Goal: Check status: Check status

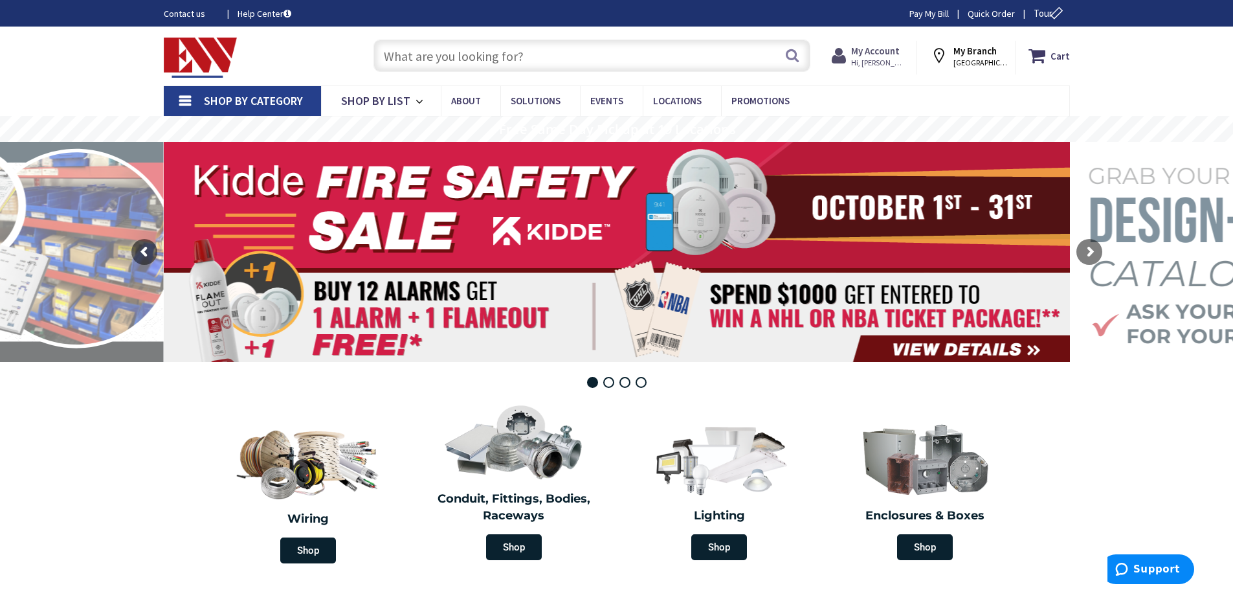
click at [868, 47] on strong "My Account" at bounding box center [875, 51] width 49 height 12
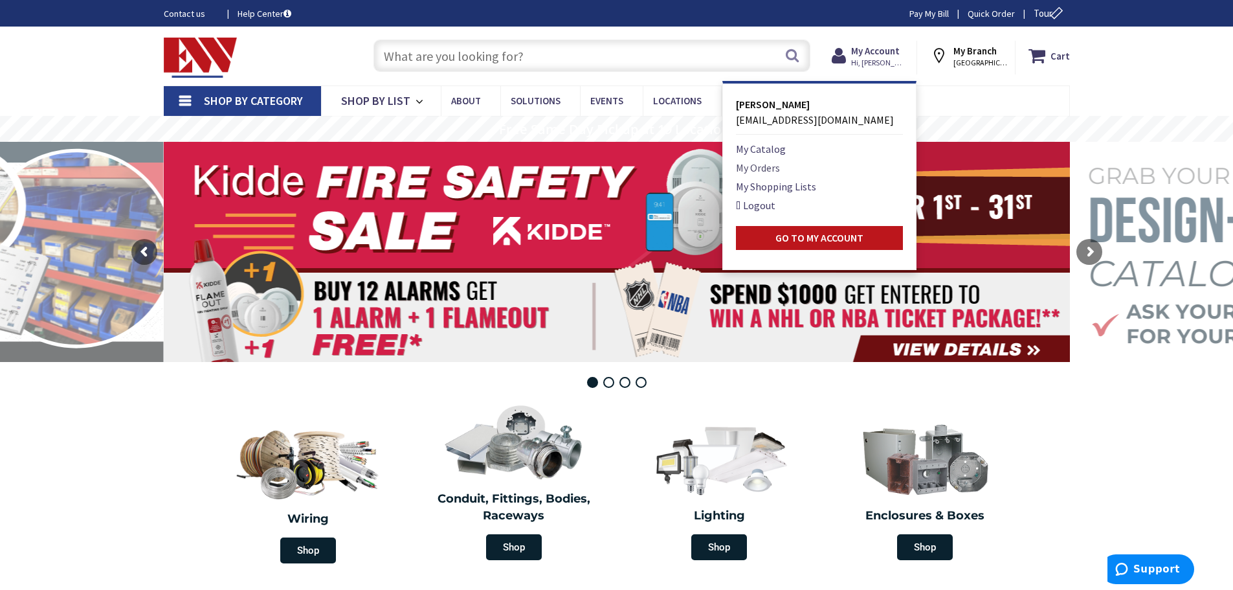
click at [766, 168] on link "My Orders" at bounding box center [758, 168] width 44 height 16
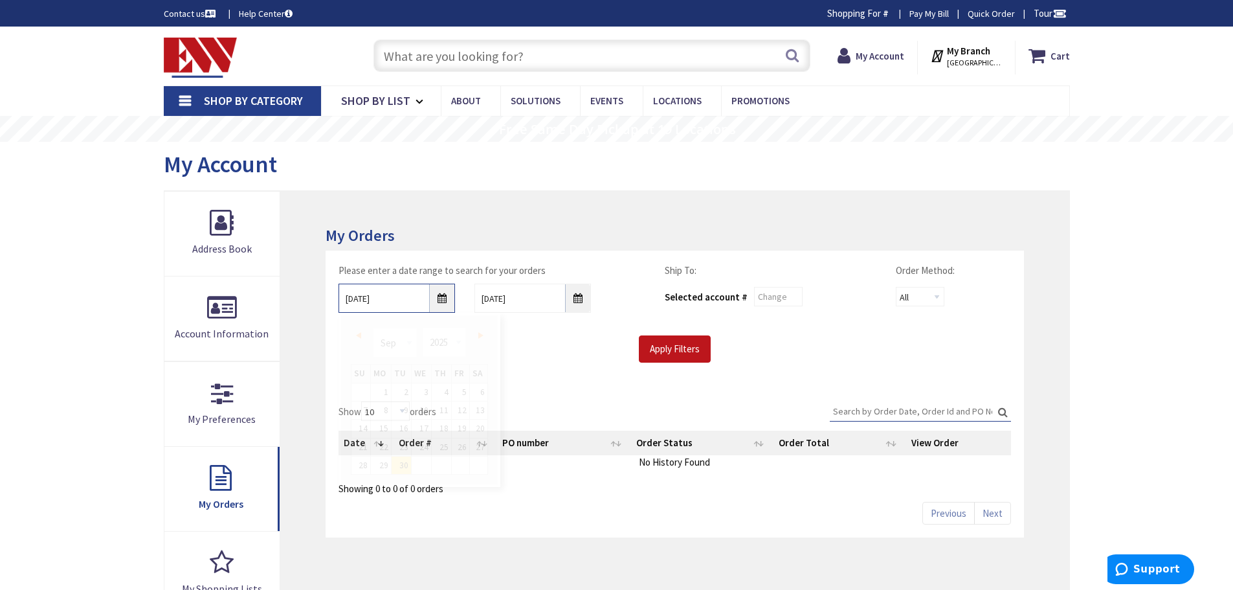
click at [445, 298] on input "9/30/2025" at bounding box center [396, 297] width 116 height 29
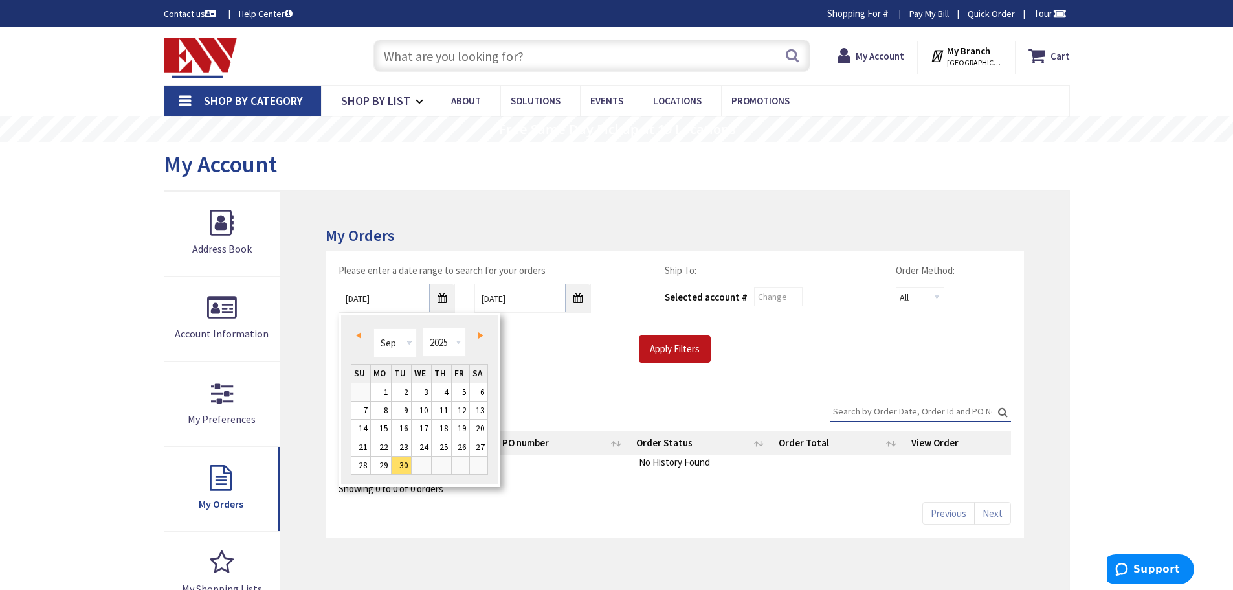
click at [358, 337] on span "Prev" at bounding box center [358, 335] width 5 height 6
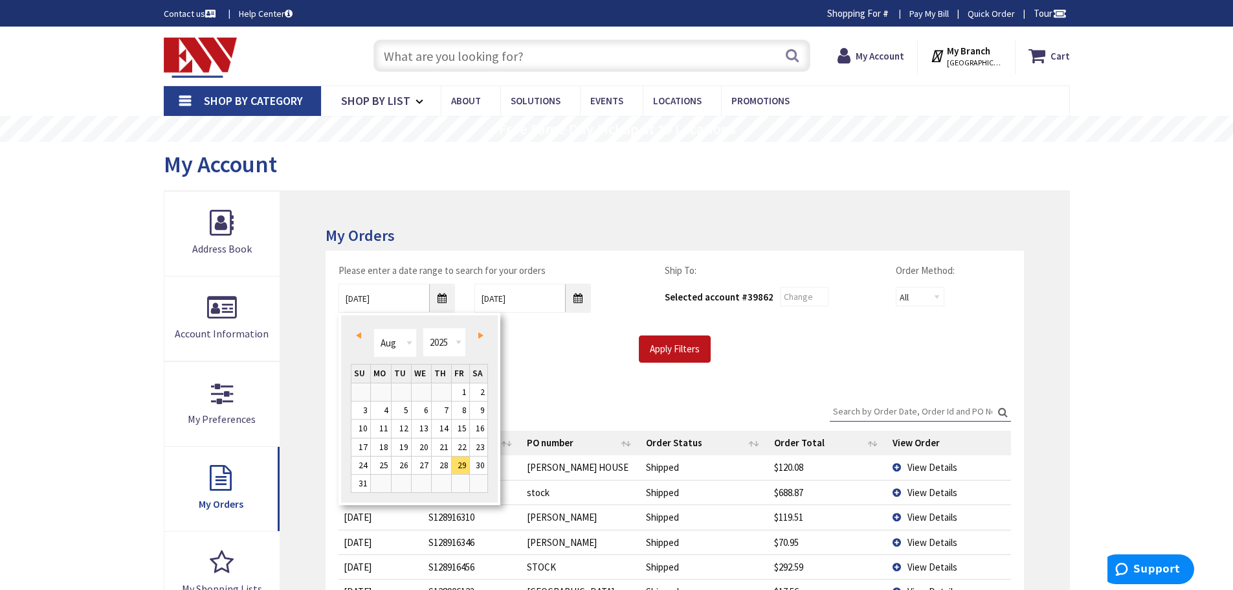
click at [479, 331] on link "Next" at bounding box center [477, 334] width 17 height 17
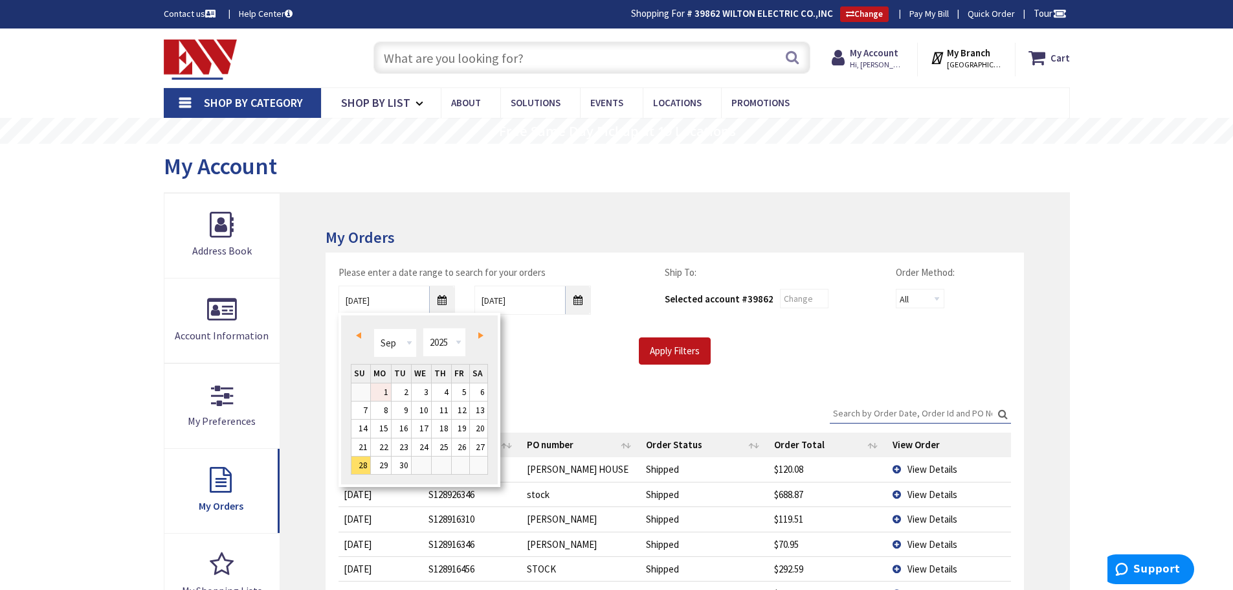
click at [386, 390] on link "1" at bounding box center [381, 391] width 20 height 17
type input "09/01/2025"
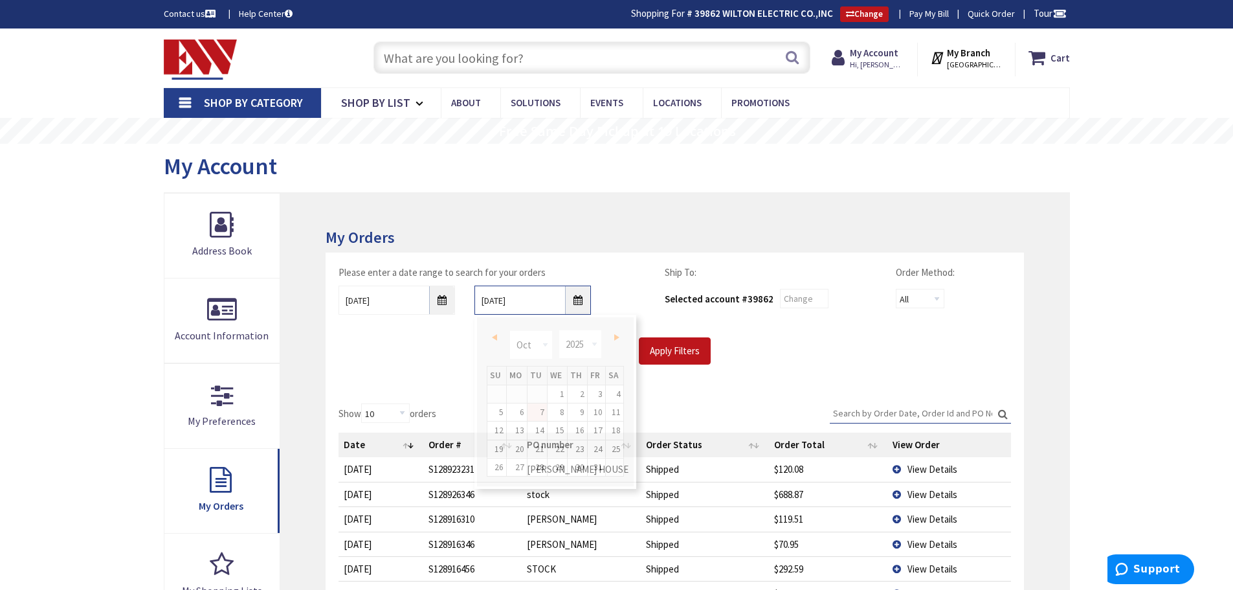
click at [581, 299] on input "10/7/2025" at bounding box center [532, 299] width 116 height 29
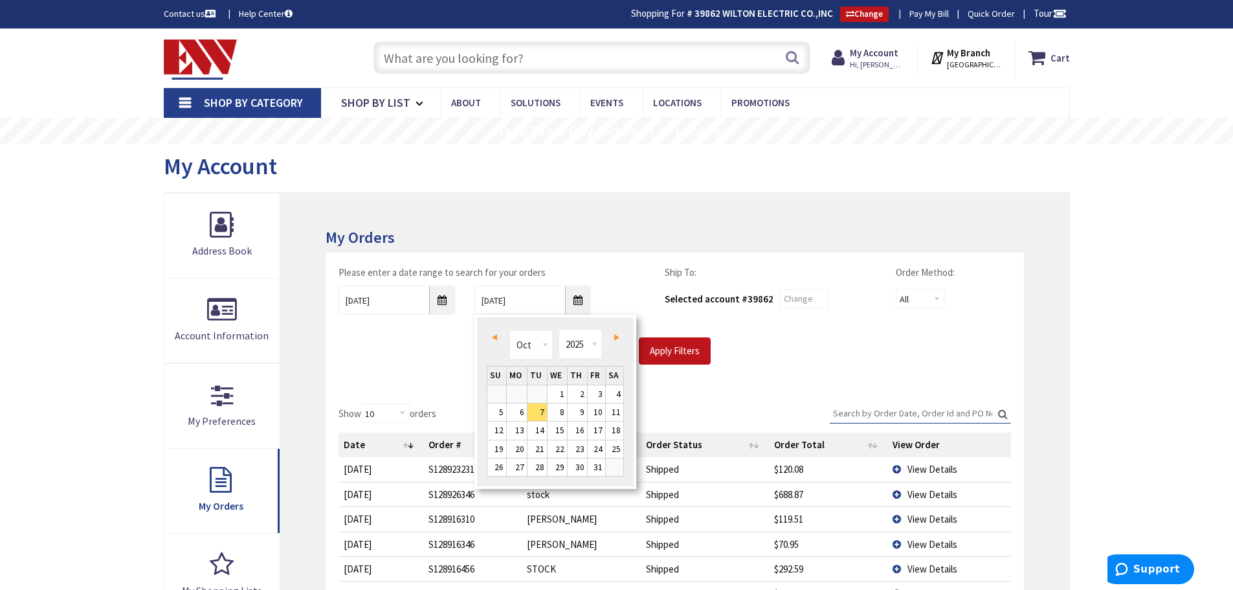
click at [496, 338] on span "Prev" at bounding box center [494, 337] width 5 height 6
click at [538, 466] on link "30" at bounding box center [536, 466] width 19 height 17
type input "09/30/2025"
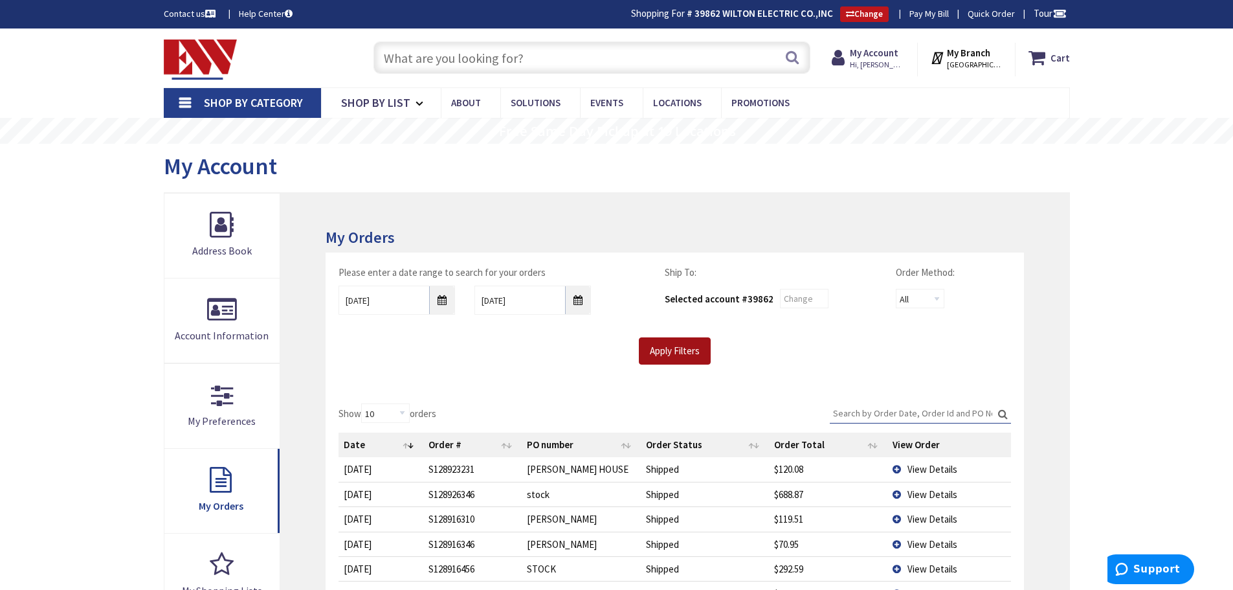
click at [659, 345] on input "Apply Filters" at bounding box center [675, 350] width 72 height 27
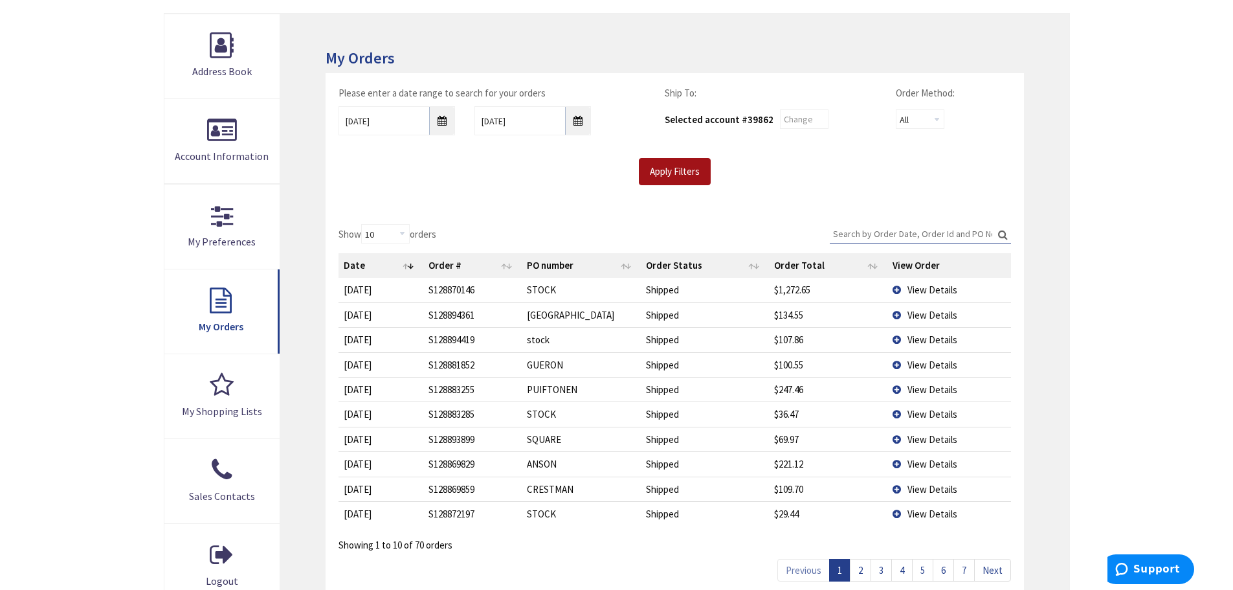
scroll to position [194, 0]
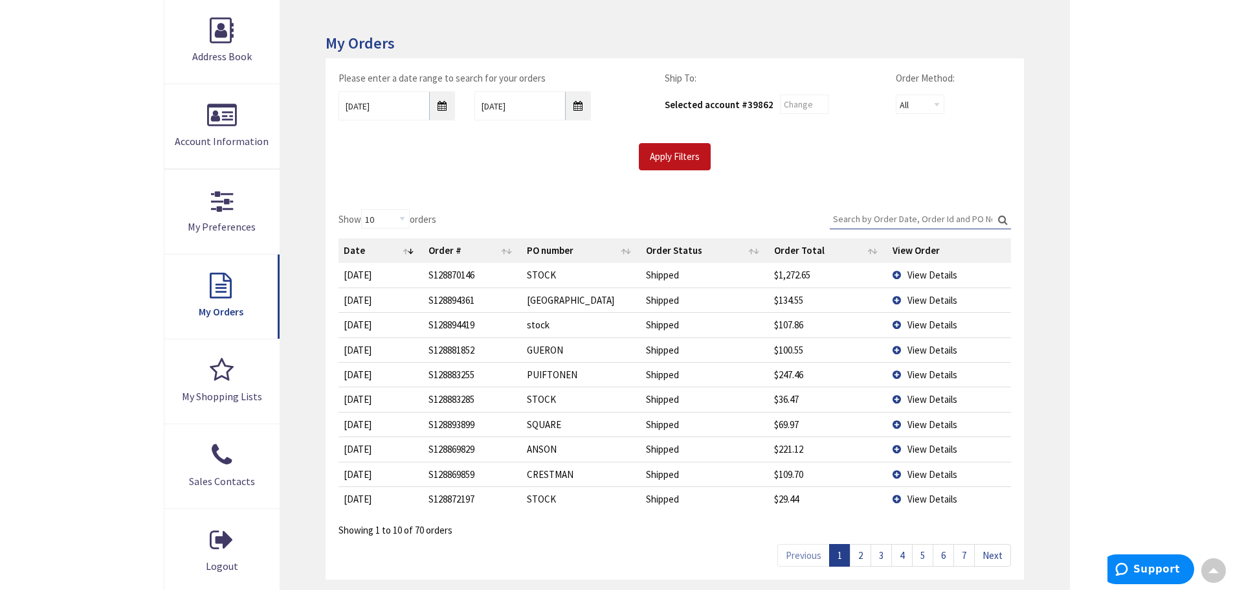
click at [859, 559] on link "2" at bounding box center [860, 555] width 21 height 23
click at [880, 558] on link "3" at bounding box center [880, 555] width 21 height 23
click at [902, 558] on link "4" at bounding box center [901, 555] width 21 height 23
click at [924, 558] on link "5" at bounding box center [922, 555] width 21 height 23
click at [942, 555] on link "6" at bounding box center [943, 555] width 21 height 23
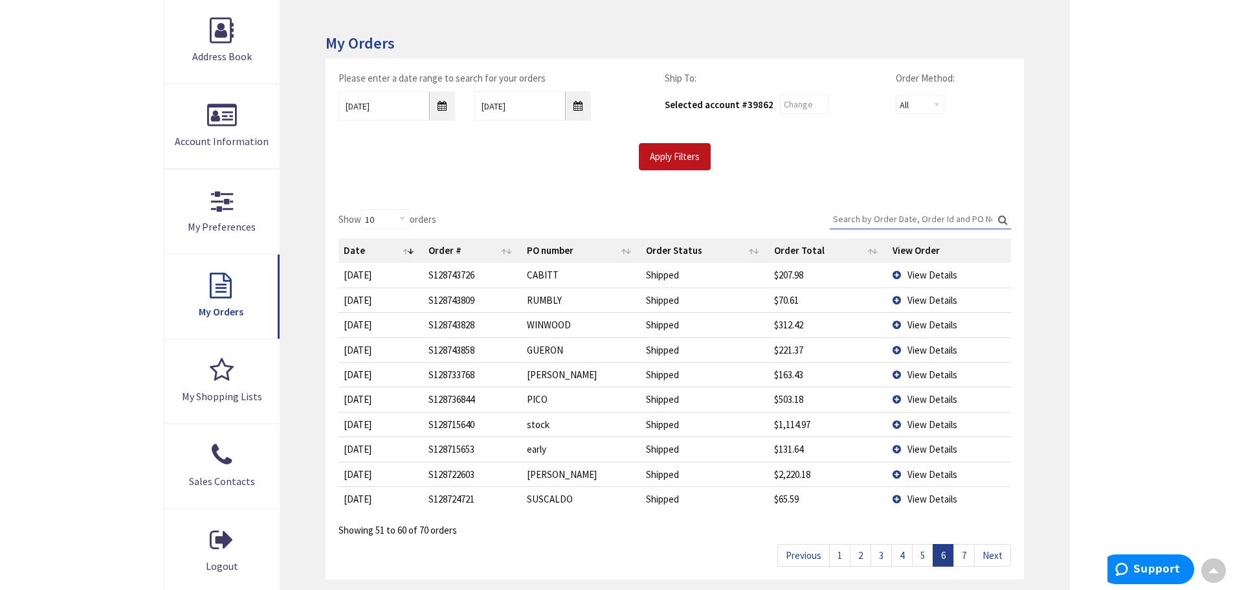
click at [923, 496] on span "View Details" at bounding box center [932, 499] width 50 height 12
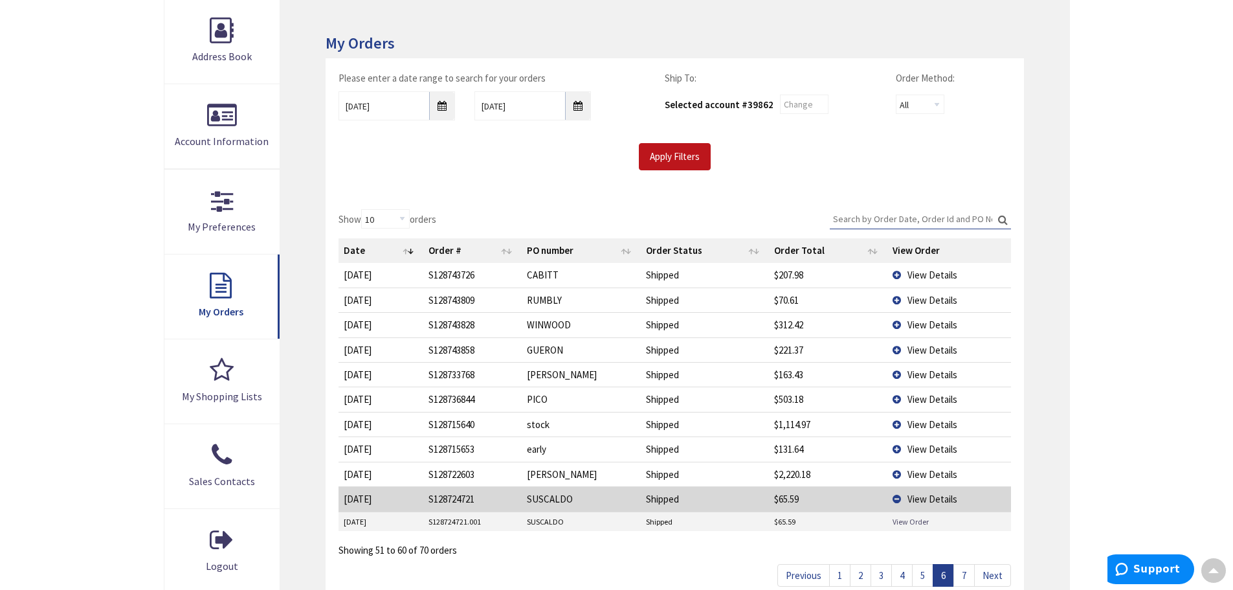
click at [919, 523] on link "View Order" at bounding box center [910, 521] width 36 height 11
click at [967, 576] on link "7" at bounding box center [963, 575] width 21 height 23
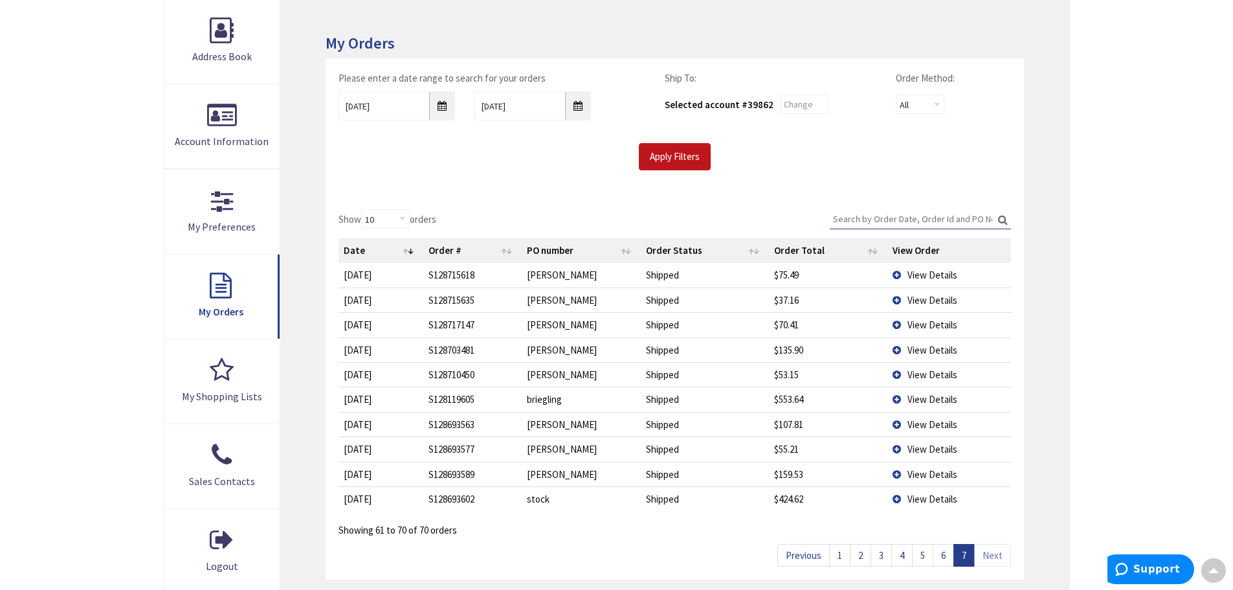
click at [927, 277] on span "View Details" at bounding box center [932, 275] width 50 height 12
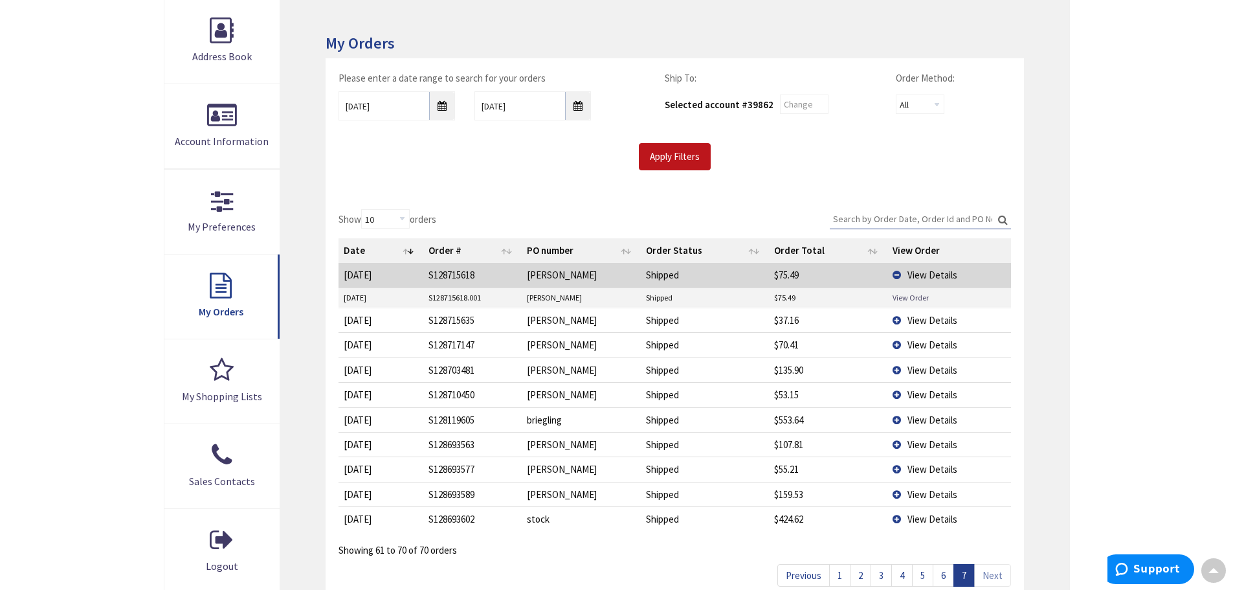
click at [911, 296] on link "View Order" at bounding box center [910, 297] width 36 height 11
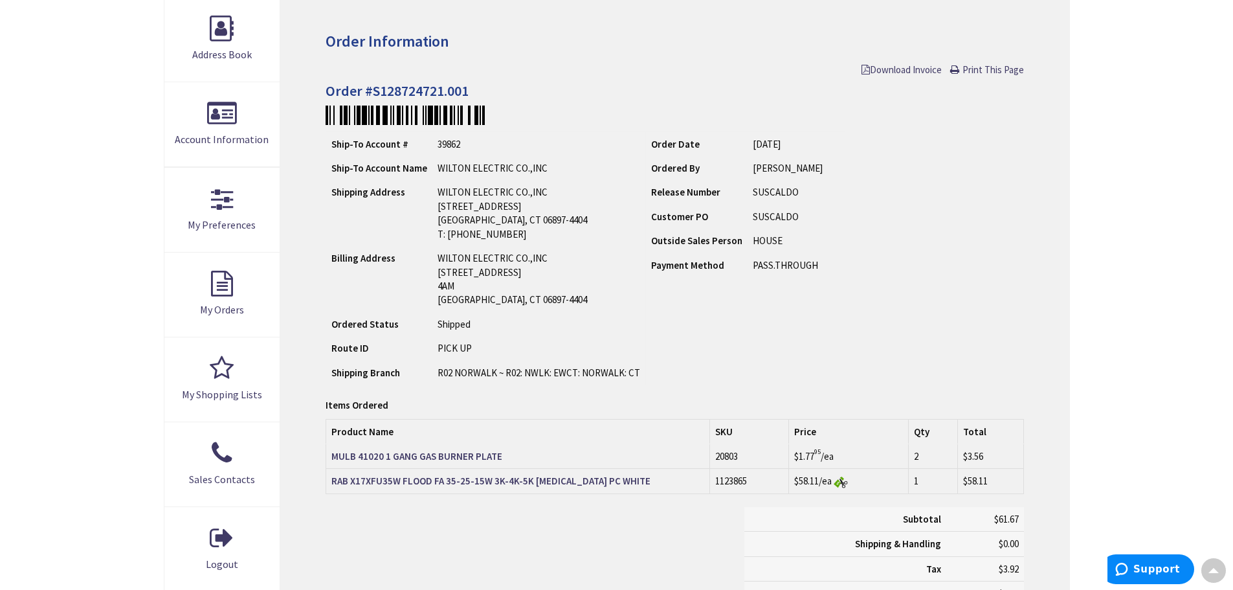
scroll to position [259, 0]
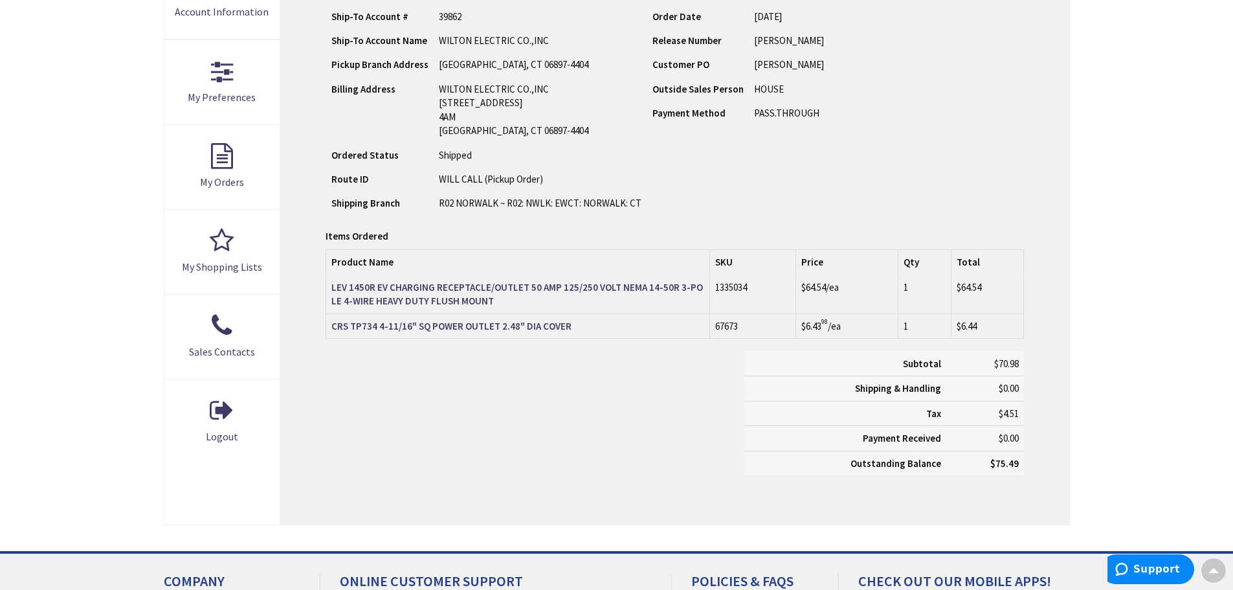
scroll to position [326, 0]
